Goal: Task Accomplishment & Management: Use online tool/utility

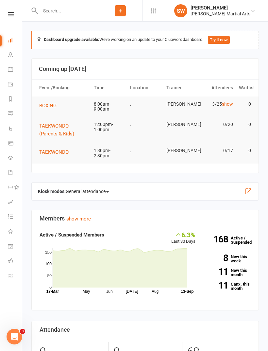
click at [48, 103] on span "BOXING" at bounding box center [47, 106] width 17 height 6
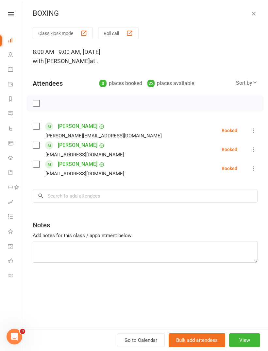
click at [62, 34] on button "Class kiosk mode" at bounding box center [63, 33] width 60 height 12
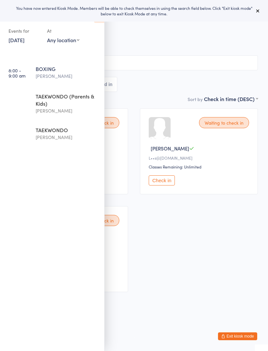
click at [258, 12] on icon at bounding box center [257, 10] width 5 height 5
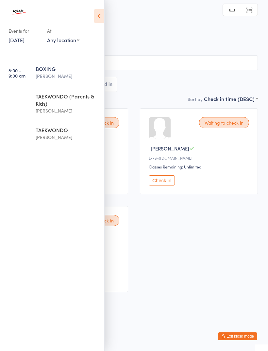
click at [108, 13] on html "You have now entered Kiosk Mode. Members will be able to check themselves in us…" at bounding box center [134, 175] width 268 height 351
click at [99, 13] on icon at bounding box center [99, 16] width 10 height 14
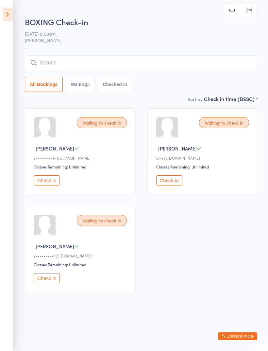
click at [157, 62] on input "search" at bounding box center [141, 62] width 233 height 15
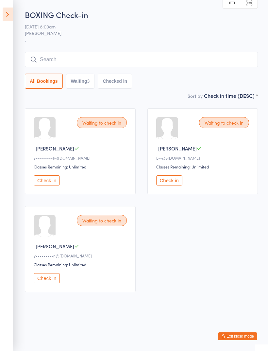
click at [88, 59] on input "search" at bounding box center [141, 59] width 233 height 15
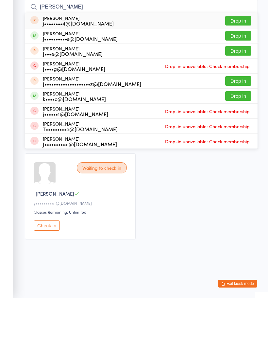
type input "[PERSON_NAME]"
click at [58, 83] on div "[PERSON_NAME] j••••••••••s@[DOMAIN_NAME]" at bounding box center [80, 88] width 75 height 10
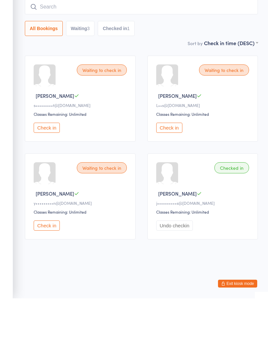
click at [231, 52] on input "search" at bounding box center [141, 59] width 233 height 15
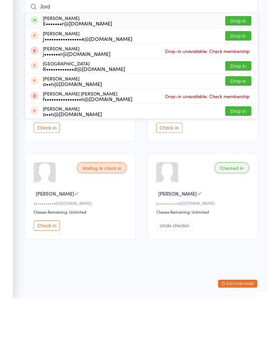
click at [121, 52] on input "Jord" at bounding box center [141, 59] width 233 height 15
type input "Jord"
click at [245, 69] on button "Drop in" at bounding box center [238, 73] width 26 height 9
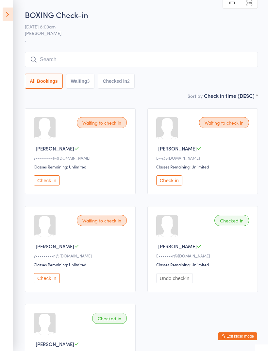
click at [154, 55] on input "search" at bounding box center [141, 59] width 233 height 15
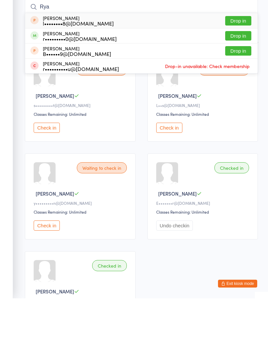
type input "Rya"
click at [247, 84] on button "Drop in" at bounding box center [238, 88] width 26 height 9
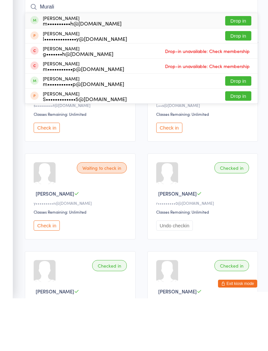
type input "Murali"
click at [237, 69] on button "Drop in" at bounding box center [238, 73] width 26 height 9
